Goal: Check status: Check status

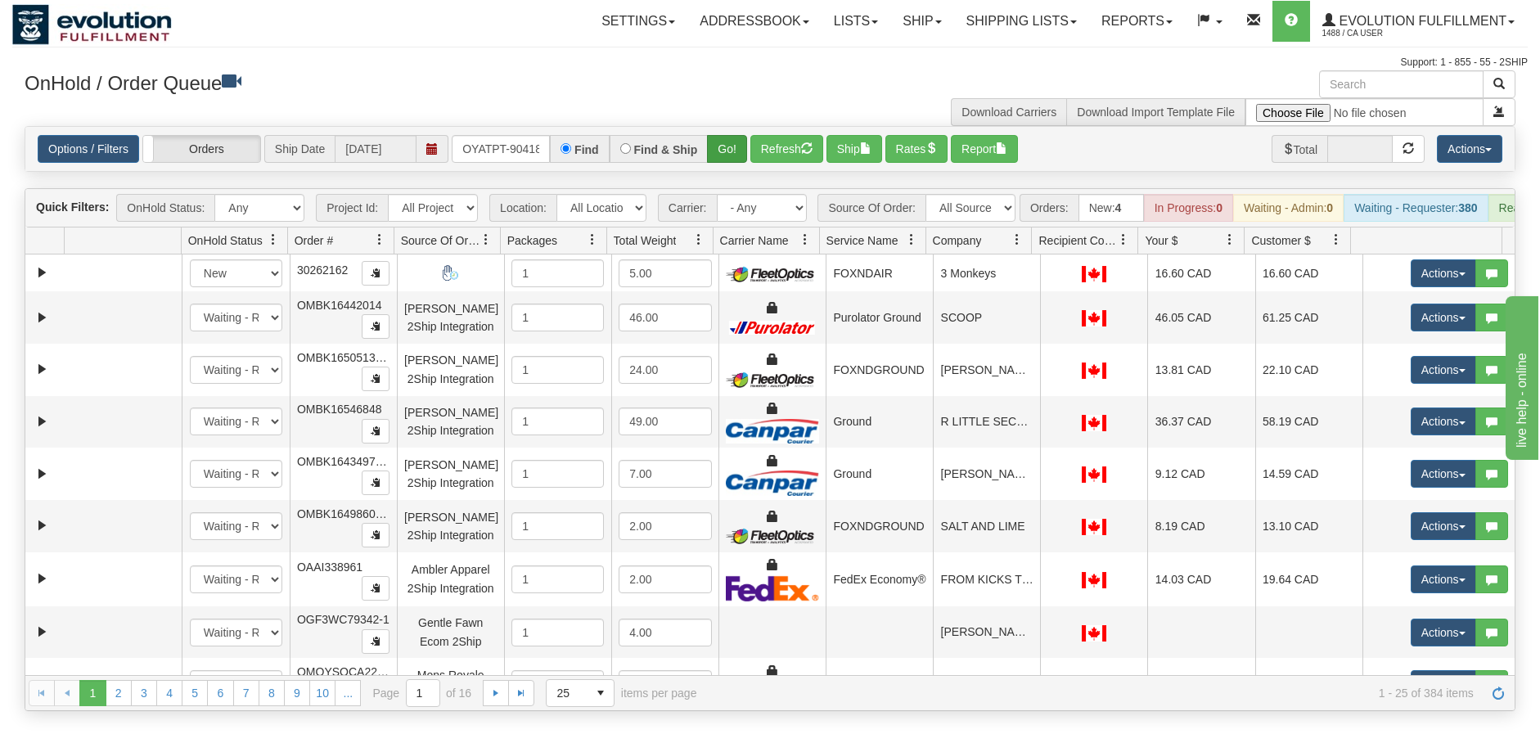
scroll to position [0, 11]
type input "OYATPT-904183"
click at [720, 155] on button "Go!" at bounding box center [727, 149] width 40 height 28
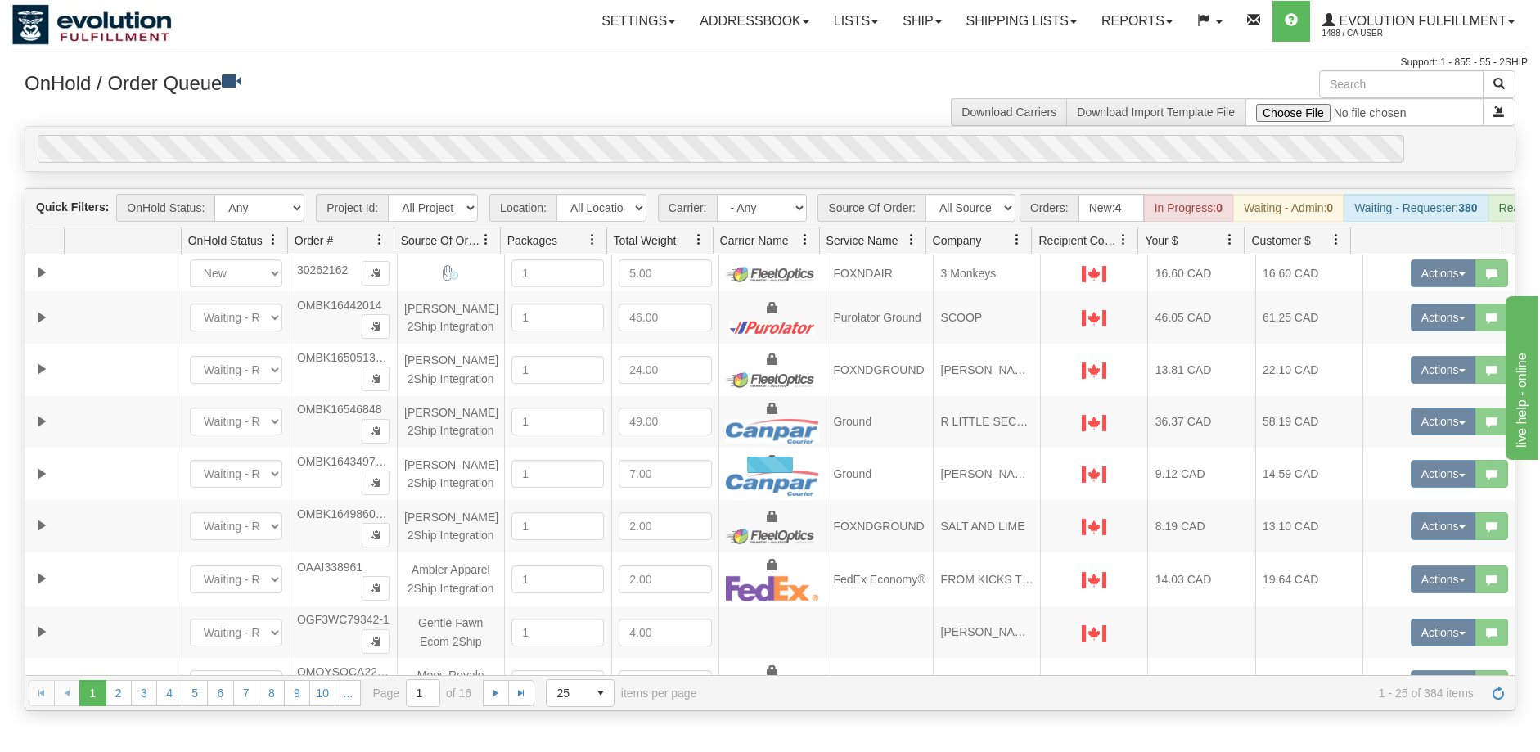
scroll to position [0, 0]
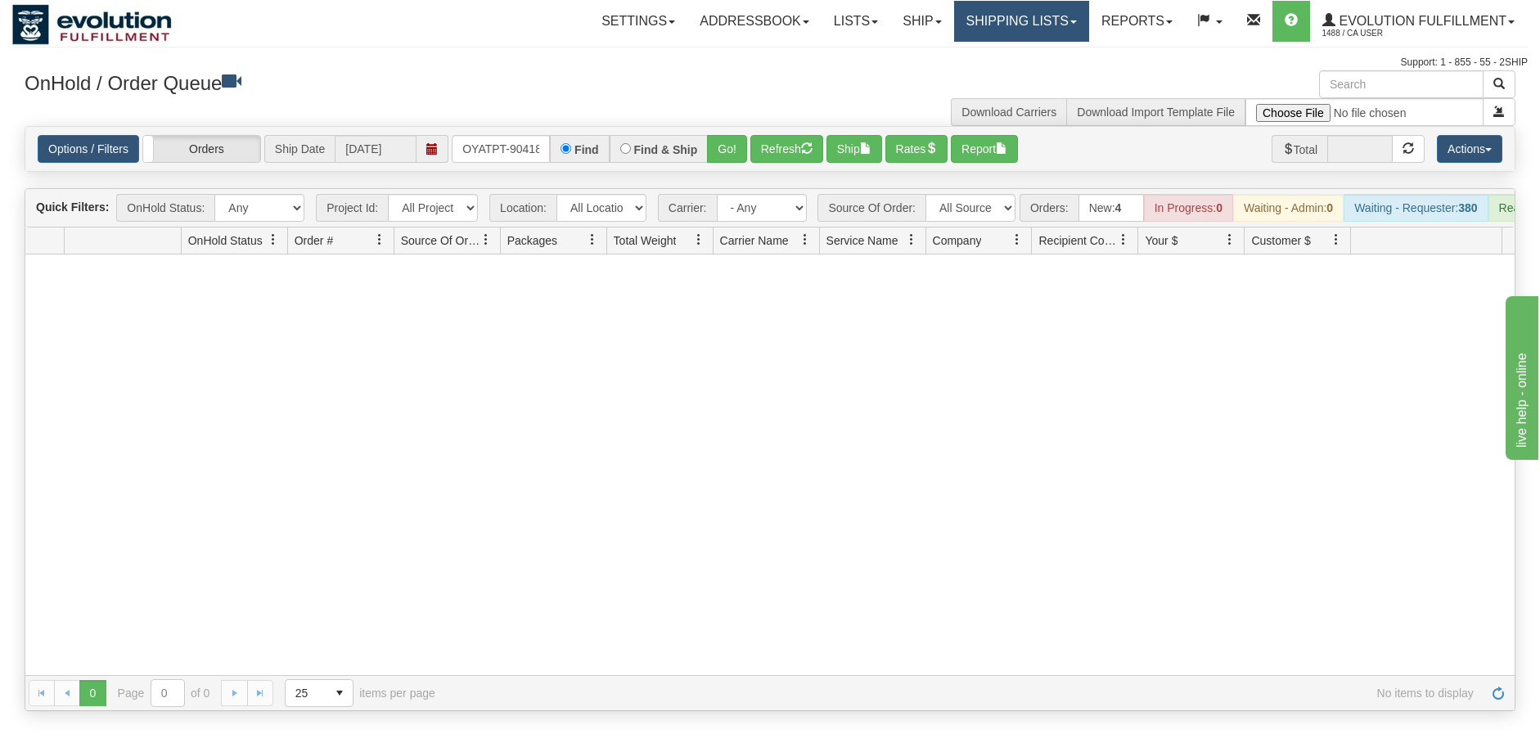
click at [997, 15] on link "Shipping lists" at bounding box center [1021, 21] width 135 height 41
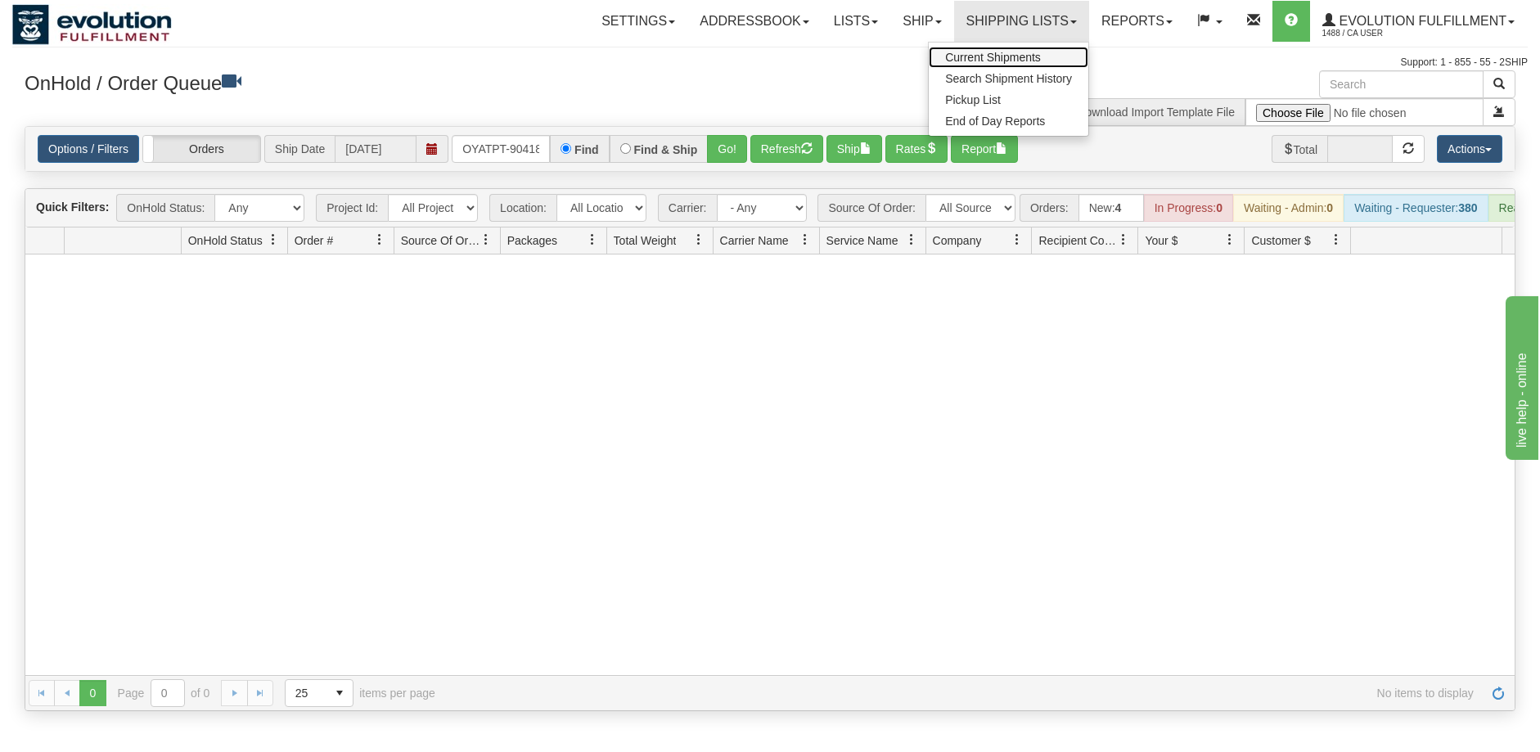
click at [998, 52] on span "Current Shipments" at bounding box center [993, 57] width 96 height 13
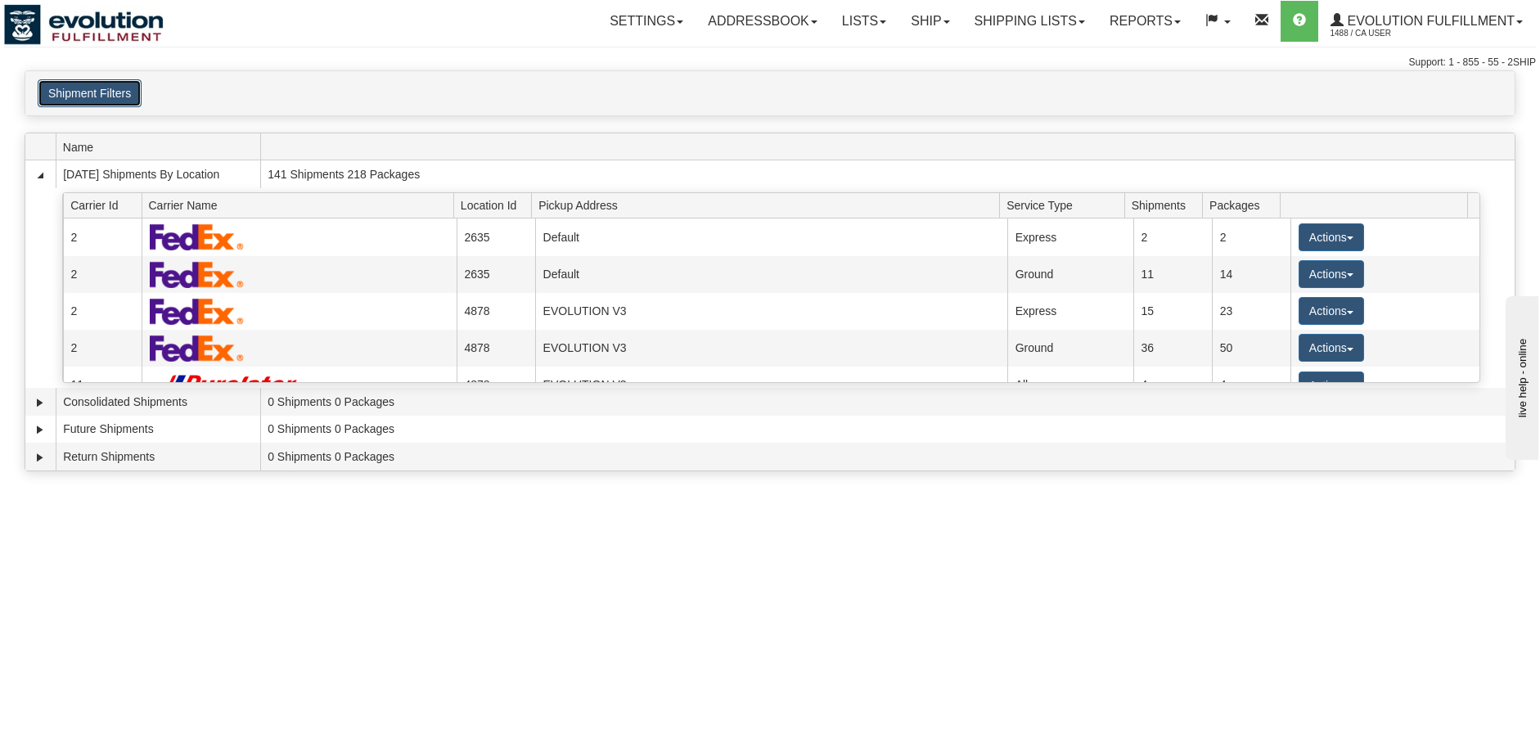
click at [128, 96] on button "Shipment Filters" at bounding box center [90, 93] width 104 height 28
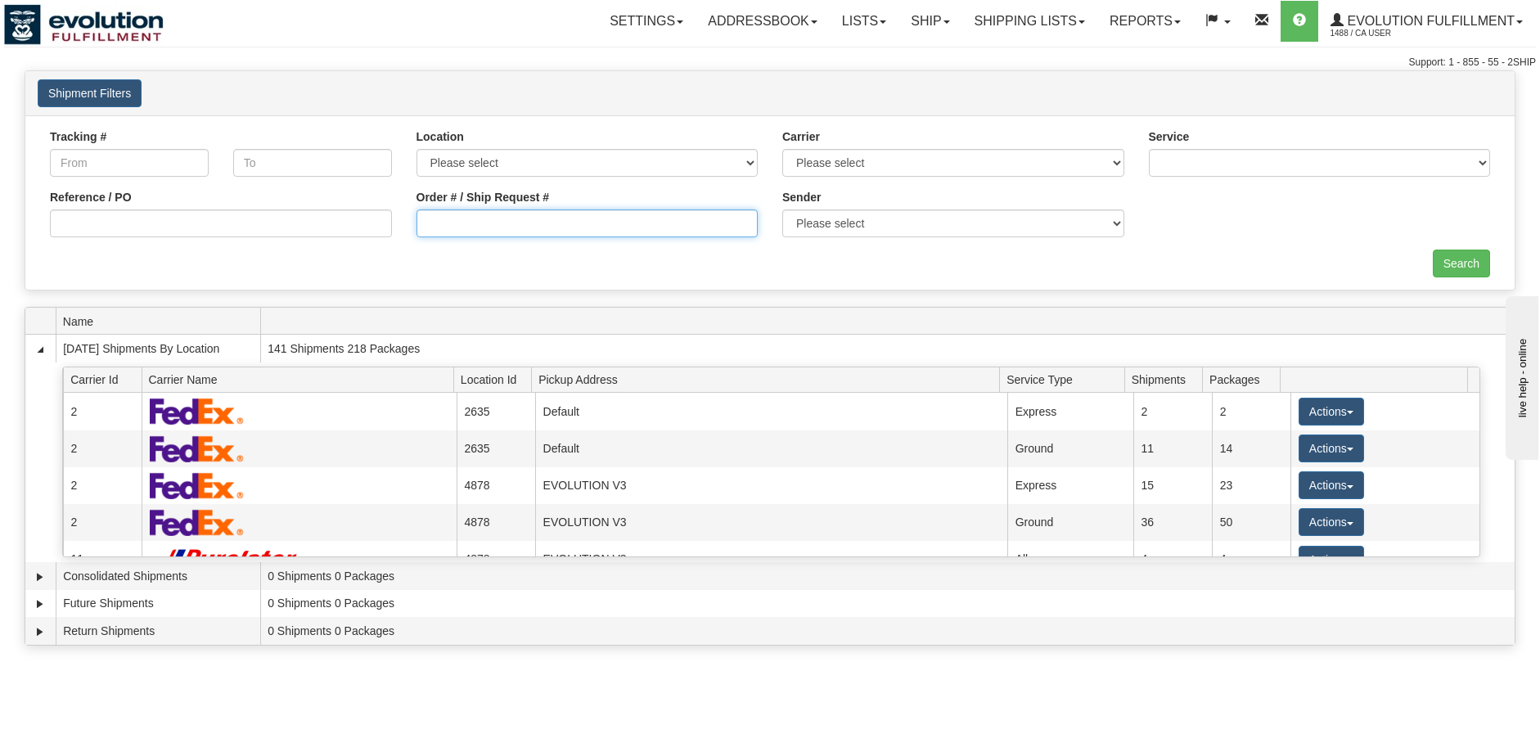
click at [585, 236] on input "Order # / Ship Request #" at bounding box center [588, 223] width 342 height 28
paste input "OYATPT-904183"
type input "OYATPT-904183"
click at [1448, 268] on input "Search" at bounding box center [1461, 264] width 57 height 28
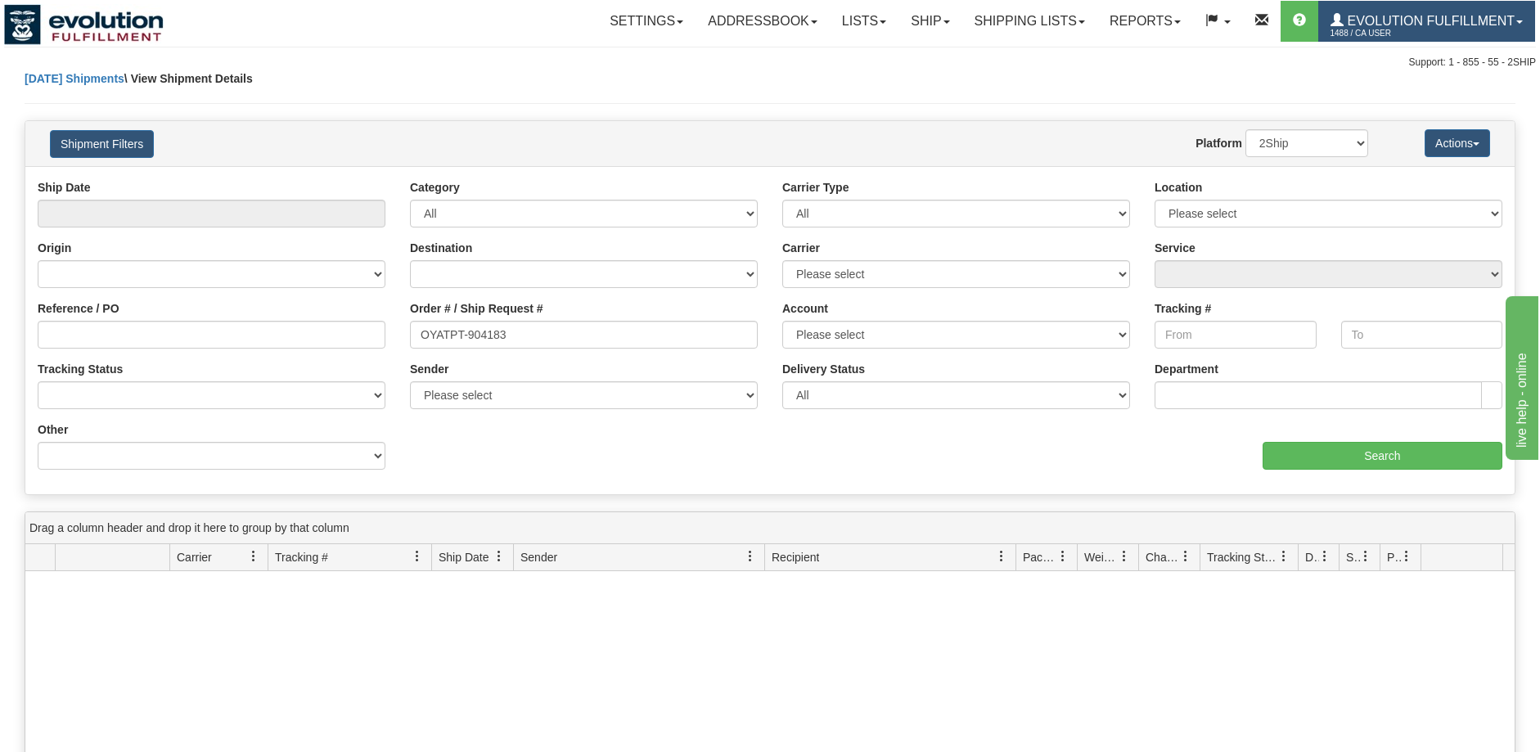
click at [1406, 25] on span "1488 / CA User" at bounding box center [1392, 33] width 123 height 16
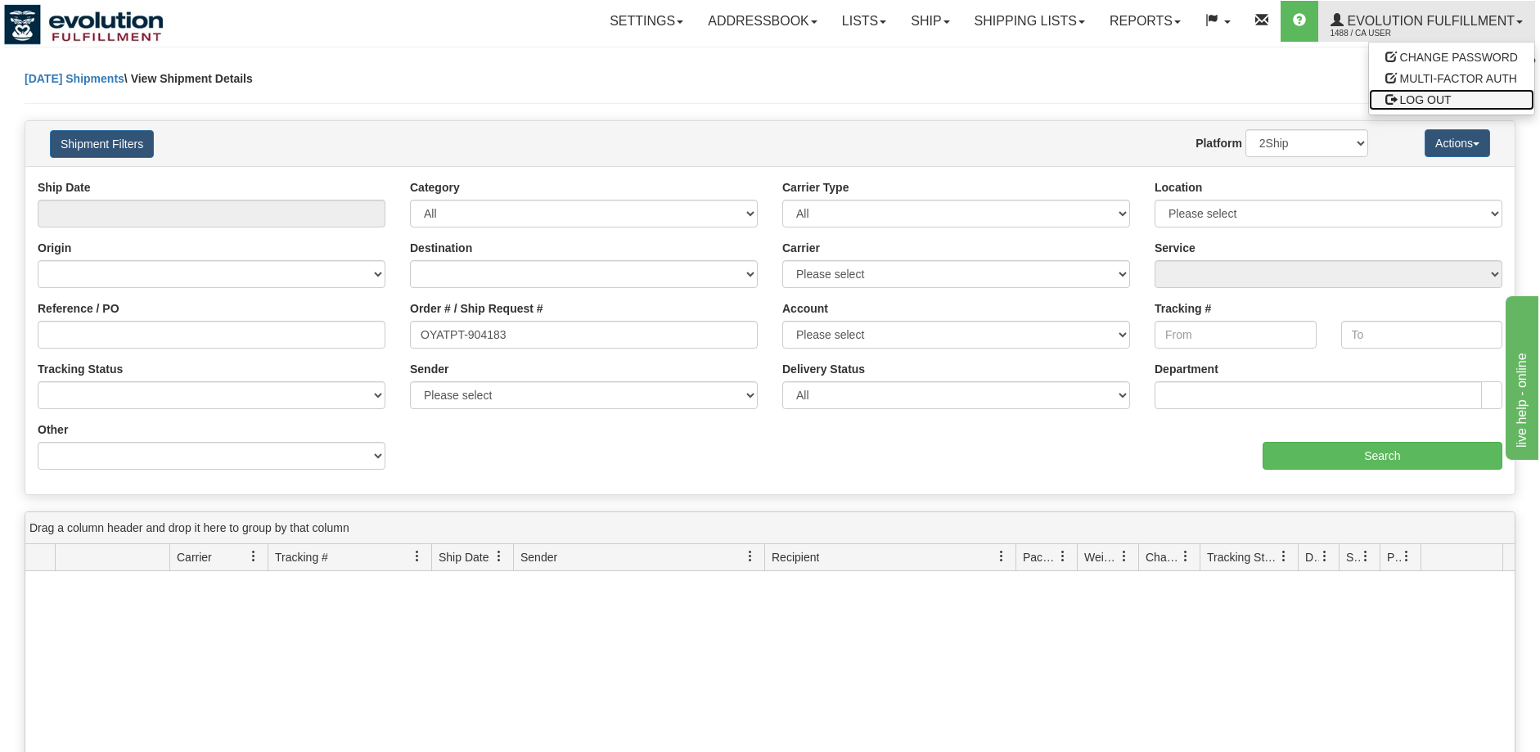
click at [1409, 97] on span "LOG OUT" at bounding box center [1426, 99] width 52 height 13
